Goal: Task Accomplishment & Management: Manage account settings

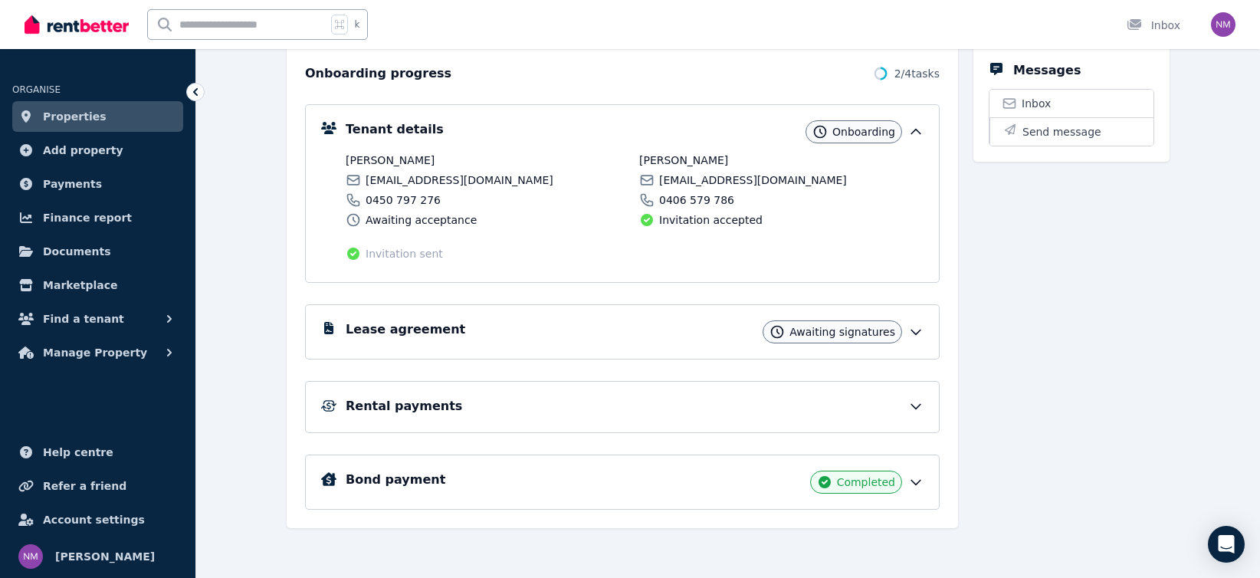
click at [74, 114] on span "Properties" at bounding box center [75, 116] width 64 height 18
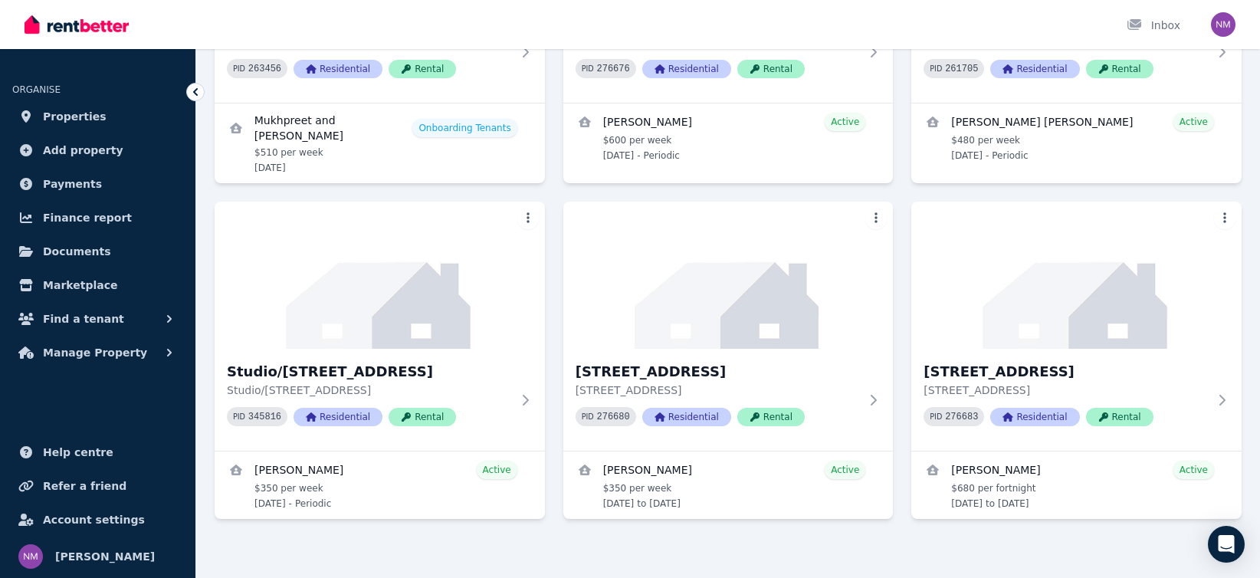
scroll to position [671, 0]
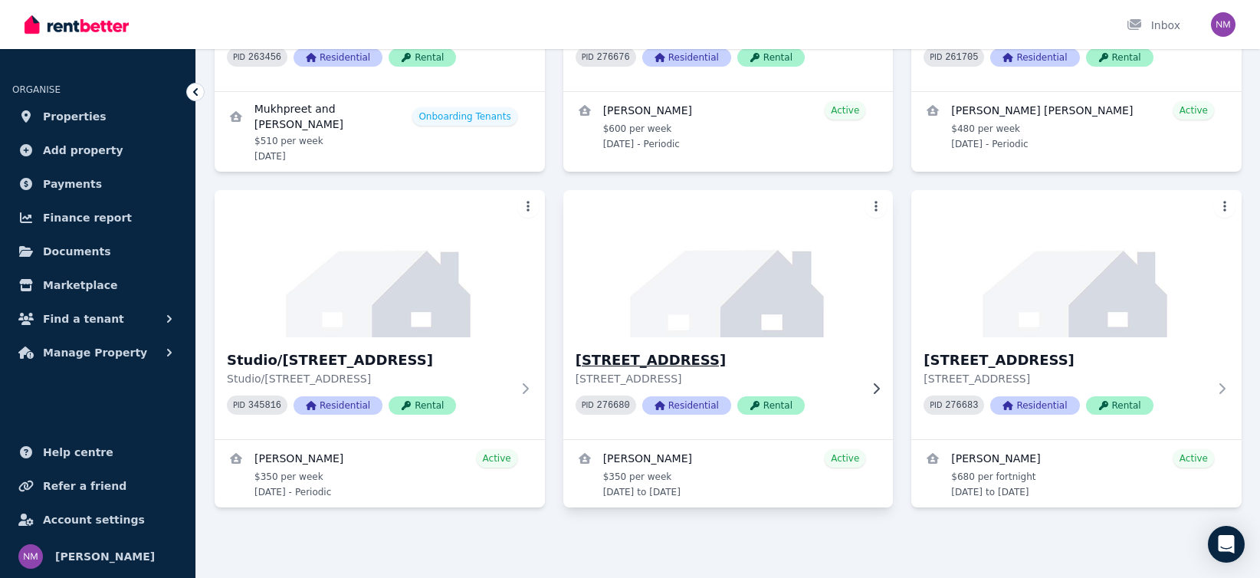
click at [691, 356] on h3 "[STREET_ADDRESS]" at bounding box center [718, 360] width 284 height 21
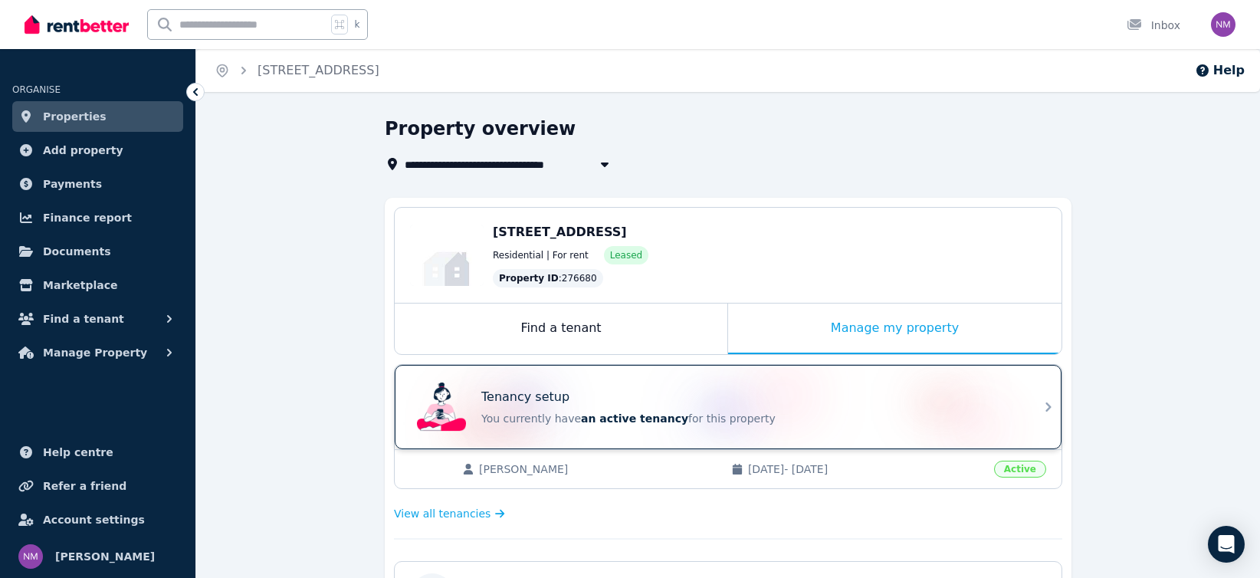
click at [715, 403] on div "Tenancy setup" at bounding box center [749, 397] width 537 height 18
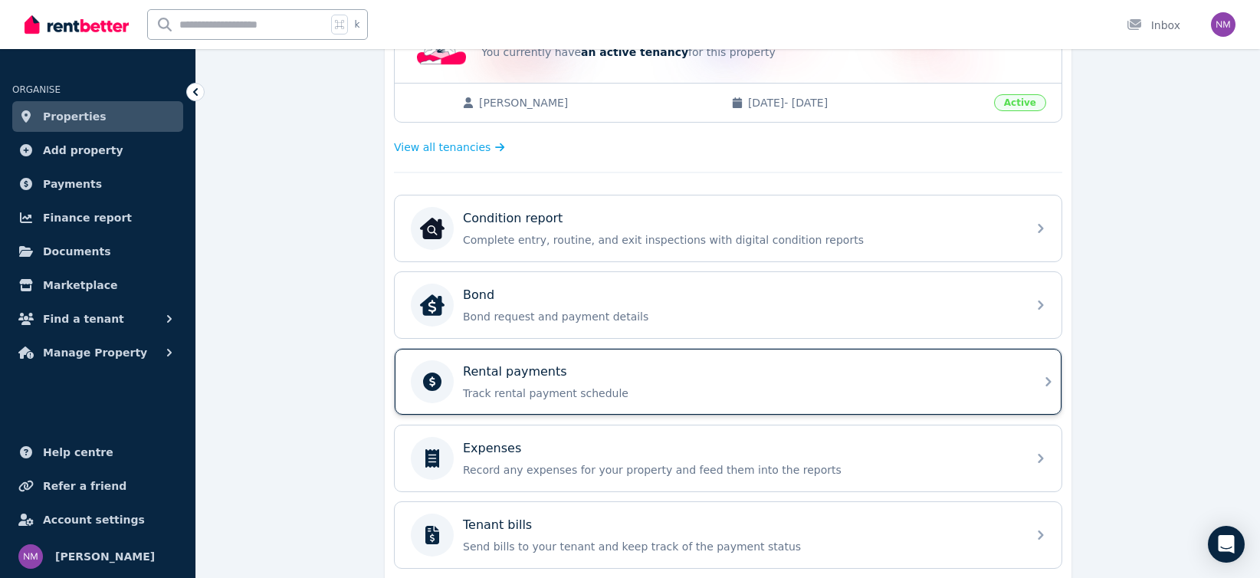
click at [829, 369] on div "Rental payments Track rental payment schedule" at bounding box center [740, 382] width 555 height 38
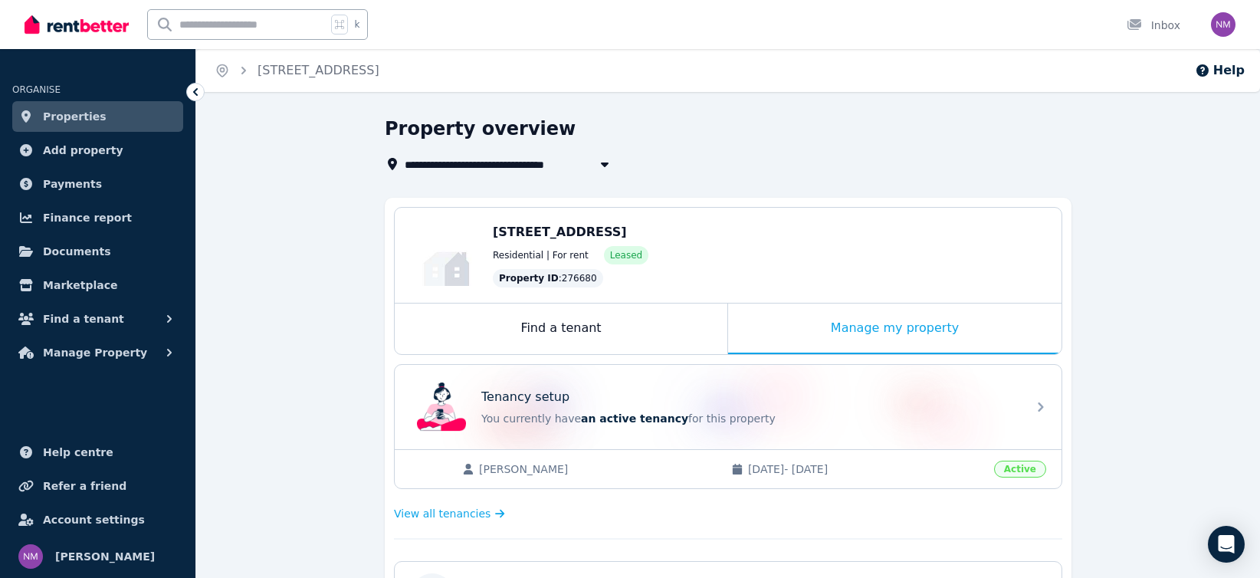
click at [602, 160] on icon "button" at bounding box center [604, 164] width 15 height 12
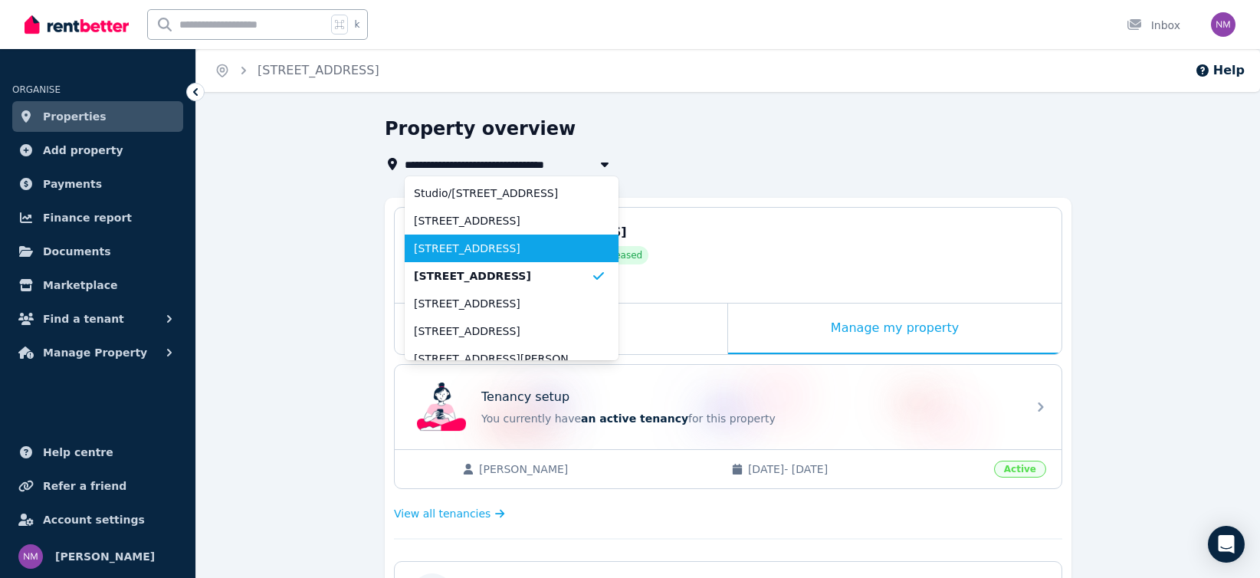
click at [564, 247] on span "[STREET_ADDRESS]" at bounding box center [502, 248] width 177 height 15
type input "**********"
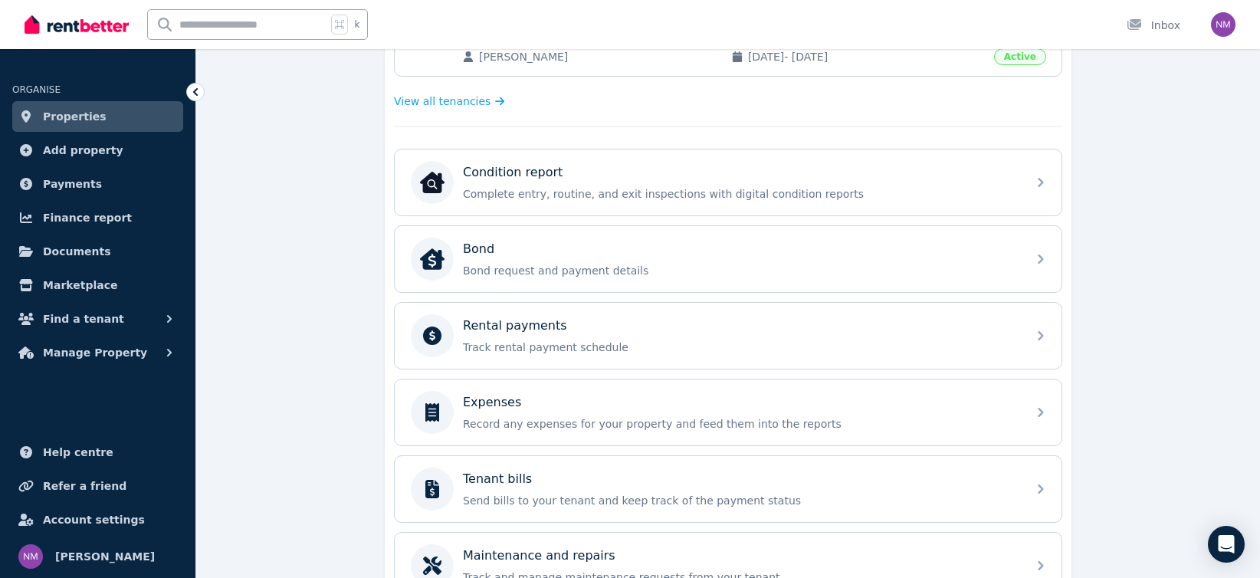
scroll to position [421, 0]
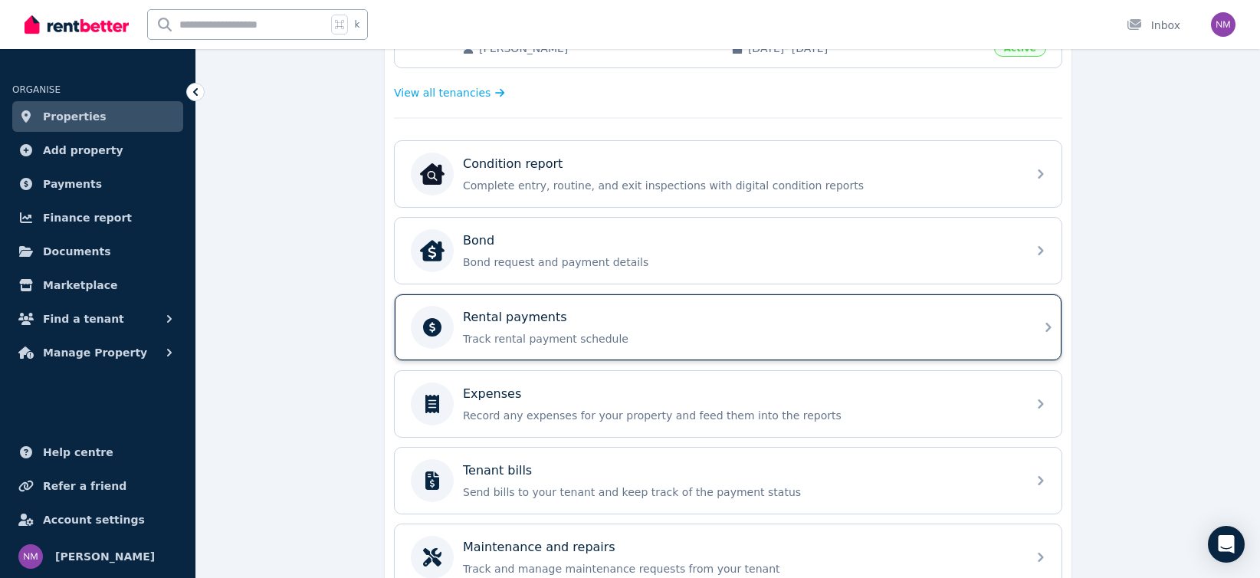
click at [832, 317] on div "Rental payments" at bounding box center [740, 317] width 555 height 18
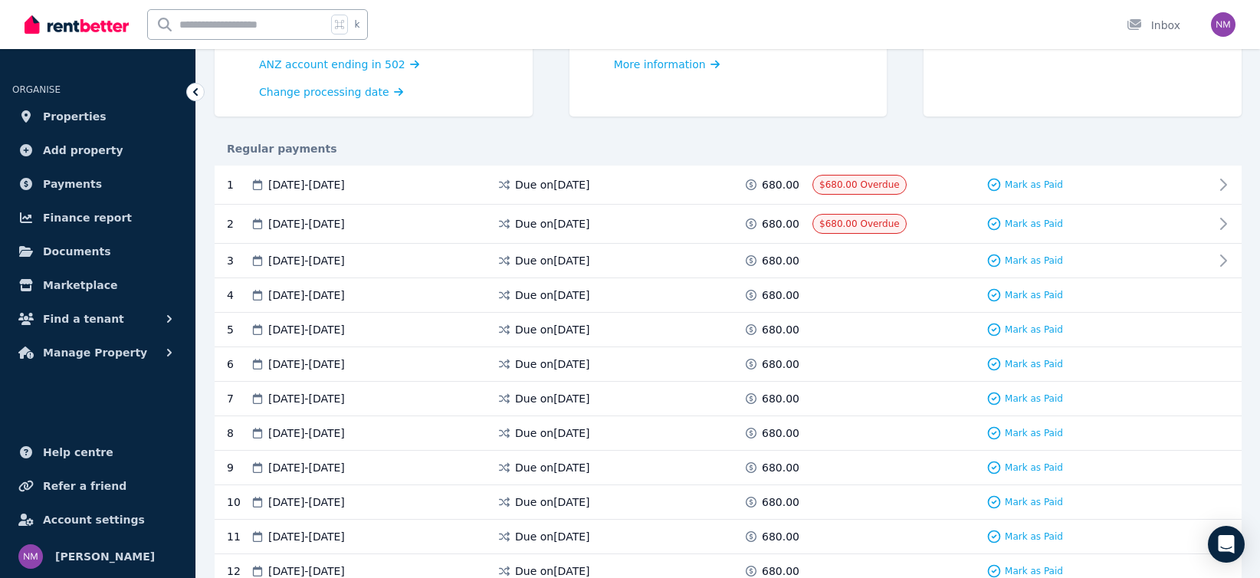
scroll to position [214, 0]
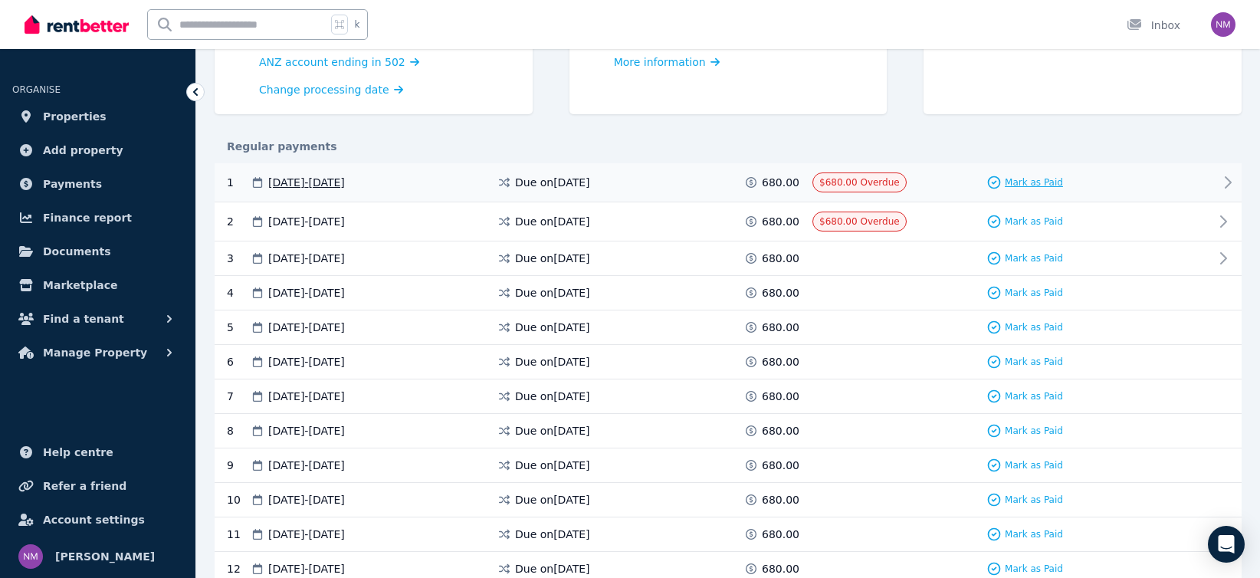
click at [1043, 180] on span "Mark as Paid" at bounding box center [1034, 182] width 58 height 12
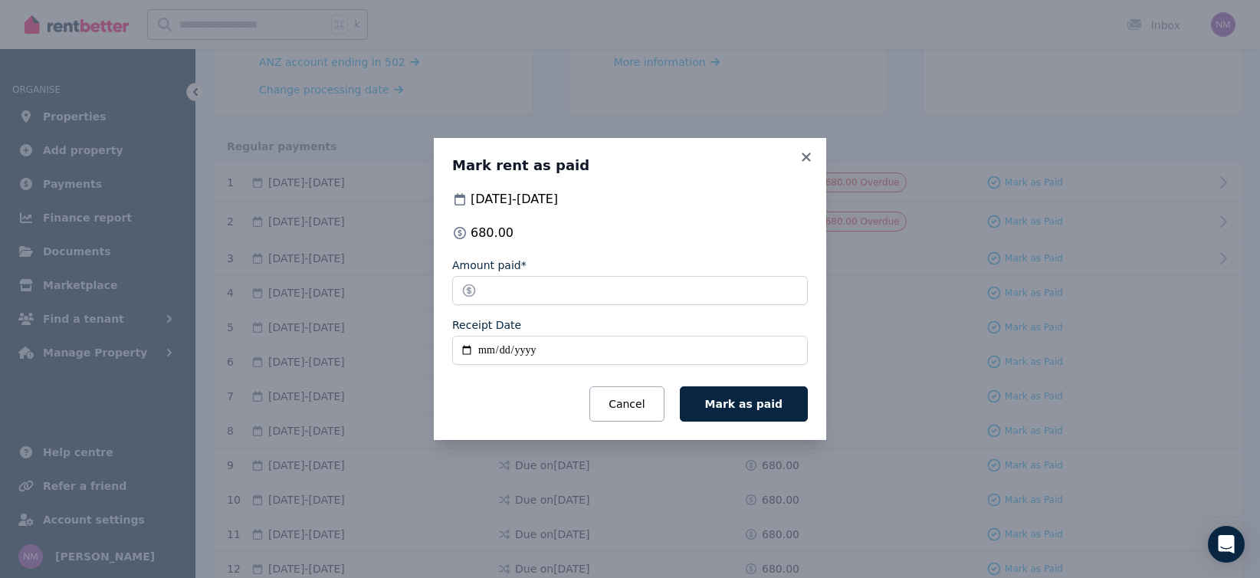
click at [468, 349] on input "Receipt Date" at bounding box center [630, 350] width 356 height 29
type input "**********"
click at [722, 405] on span "Mark as paid" at bounding box center [743, 404] width 77 height 12
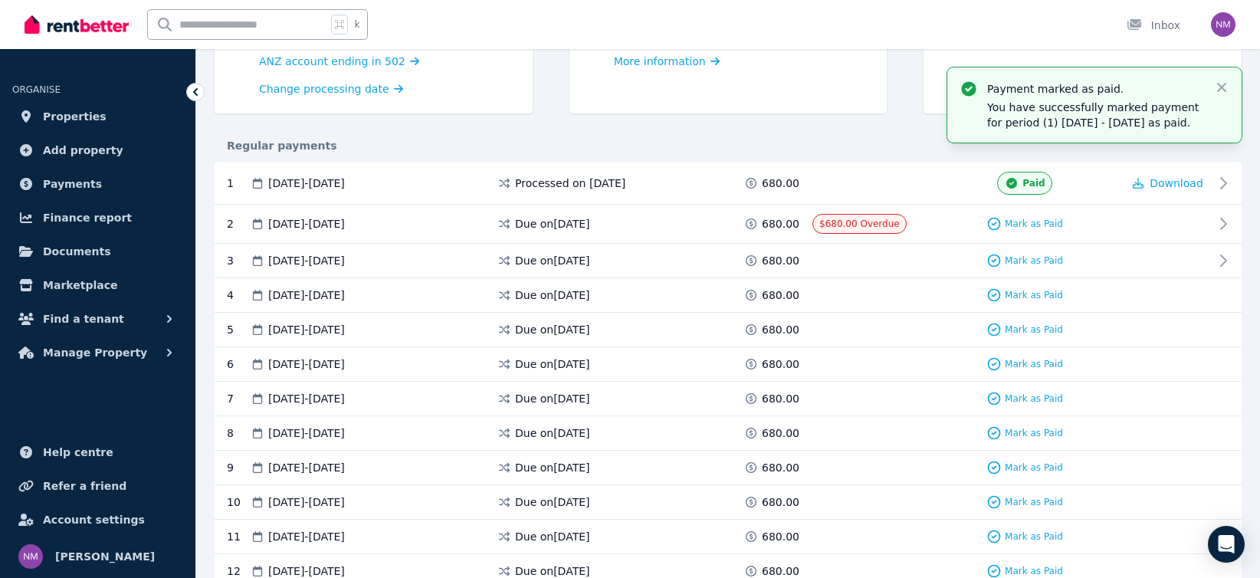
scroll to position [213, 0]
click at [1044, 226] on span "Mark as Paid" at bounding box center [1034, 225] width 58 height 12
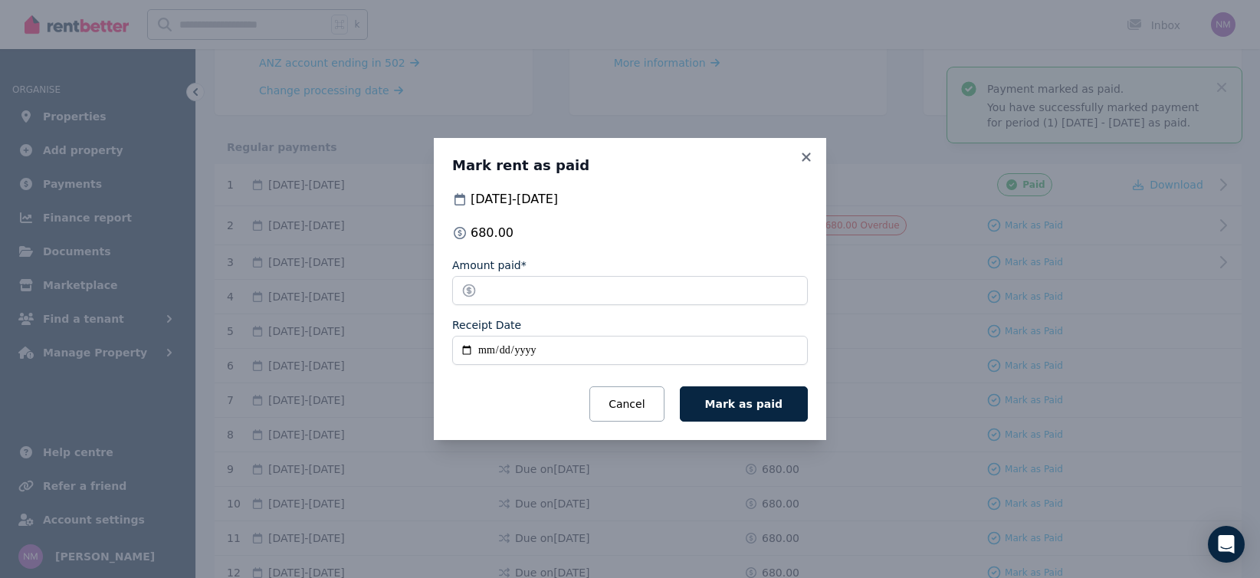
click at [465, 348] on input "Receipt Date" at bounding box center [630, 350] width 356 height 29
click at [464, 350] on input "Receipt Date" at bounding box center [630, 350] width 356 height 29
click at [464, 353] on input "Receipt Date" at bounding box center [630, 350] width 356 height 29
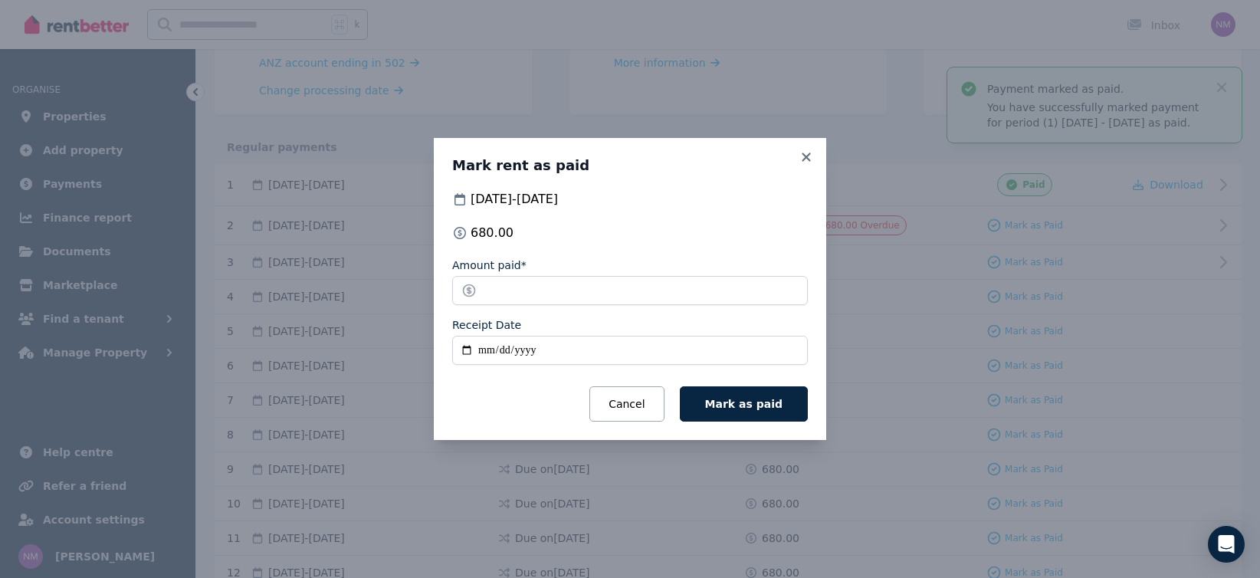
click at [464, 347] on input "Receipt Date" at bounding box center [630, 350] width 356 height 29
click at [473, 347] on input "Receipt Date" at bounding box center [630, 350] width 356 height 29
click at [464, 348] on input "Receipt Date" at bounding box center [630, 350] width 356 height 29
click at [569, 346] on input "Receipt Date" at bounding box center [630, 350] width 356 height 29
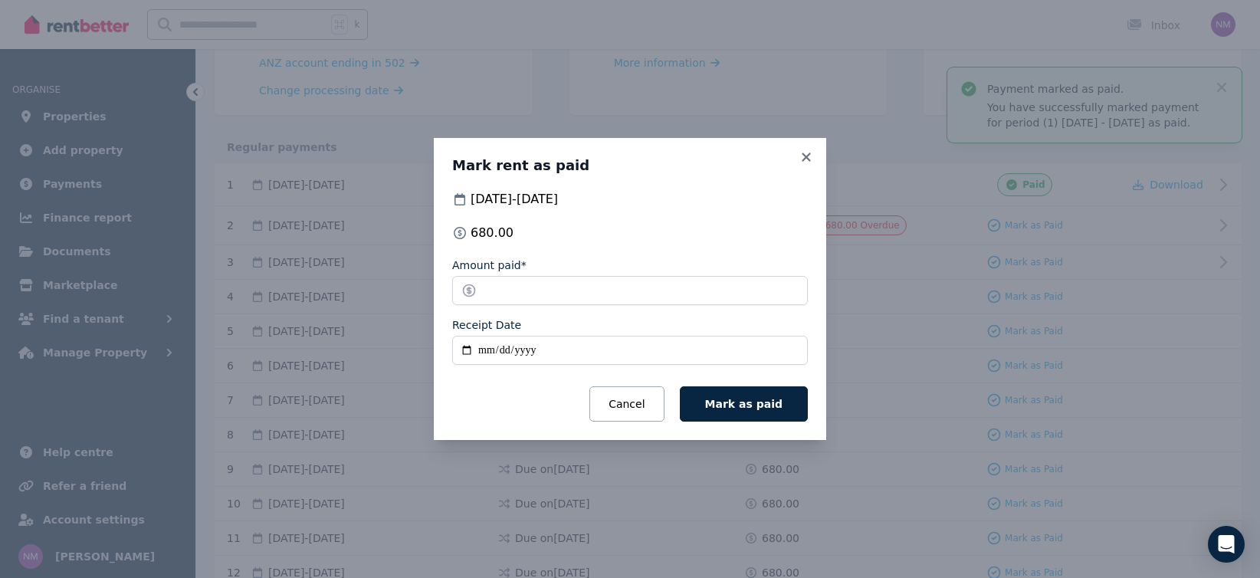
type input "**********"
click at [750, 407] on span "Mark as paid" at bounding box center [743, 404] width 77 height 12
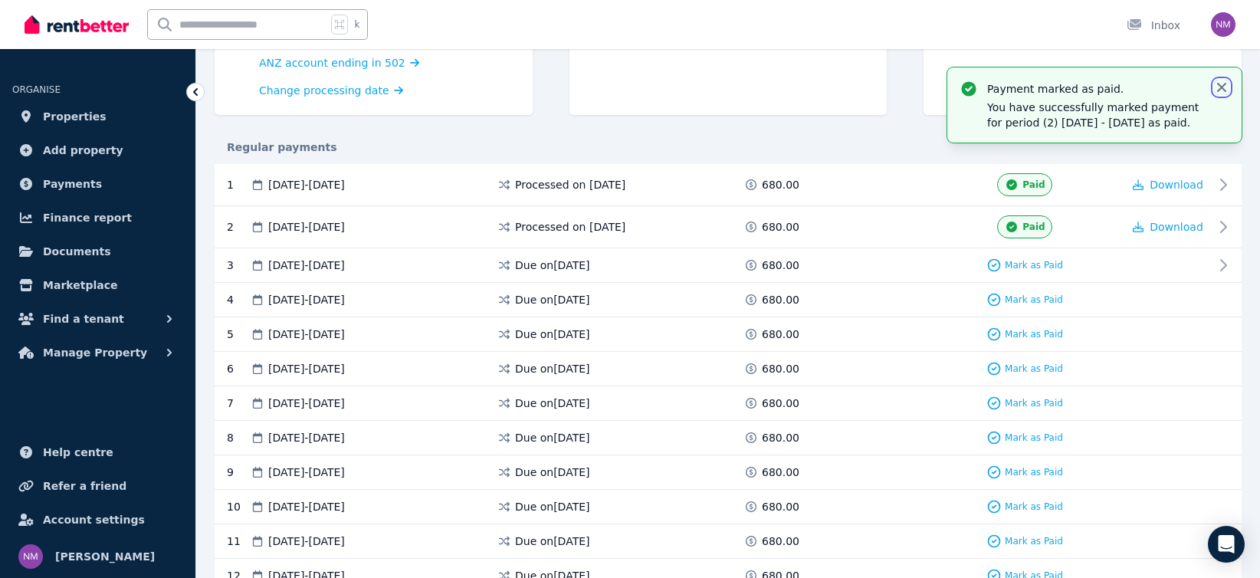
click at [1225, 87] on icon "button" at bounding box center [1221, 87] width 15 height 15
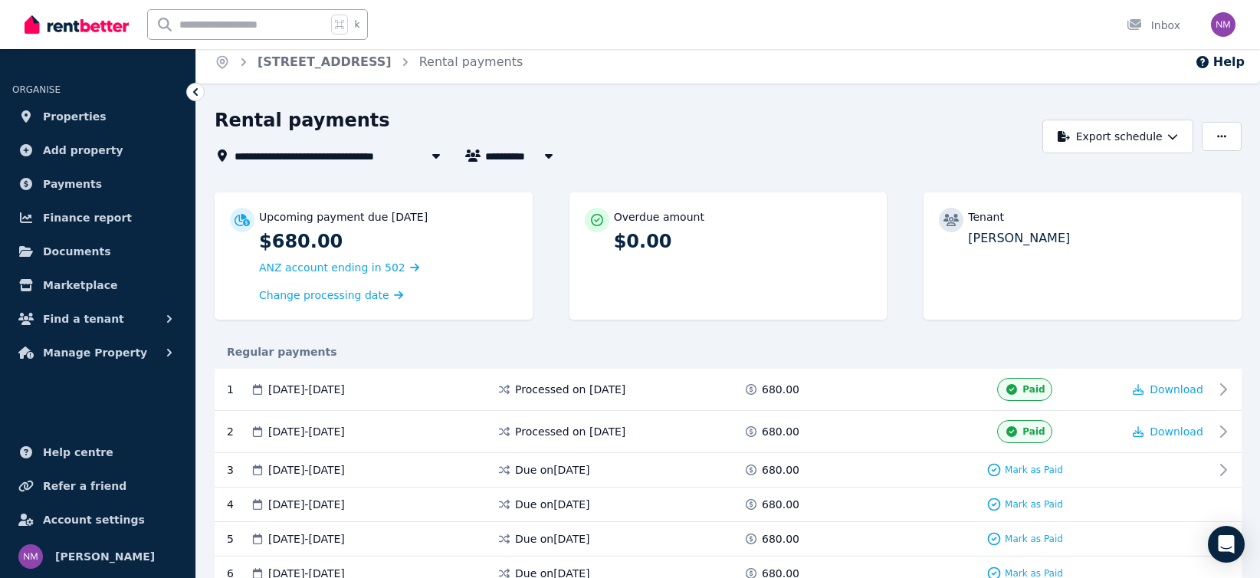
scroll to position [0, 0]
